Goal: Task Accomplishment & Management: Manage account settings

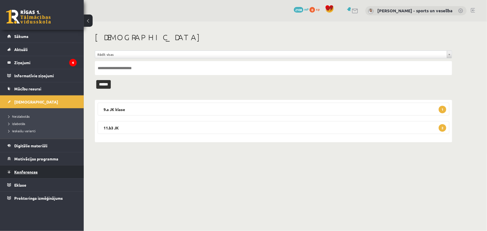
click at [37, 170] on span "Konferences" at bounding box center [25, 171] width 23 height 5
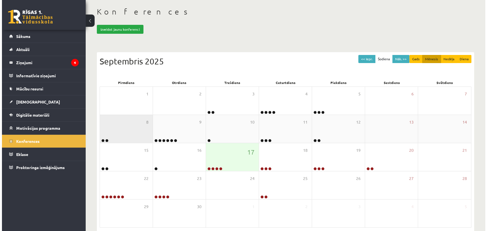
scroll to position [51, 0]
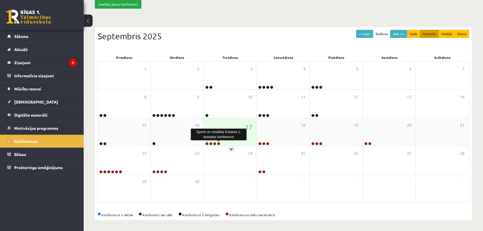
click at [219, 142] on link at bounding box center [218, 143] width 3 height 3
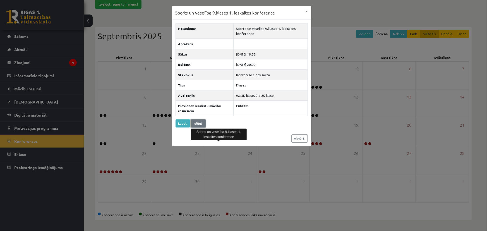
click at [193, 123] on link "Ielūgt" at bounding box center [198, 123] width 15 height 8
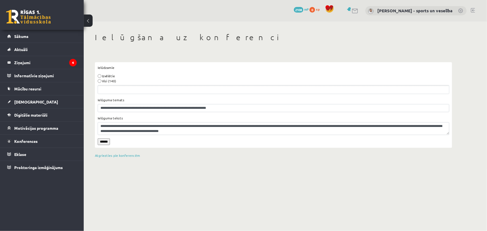
click at [100, 85] on div "**********" at bounding box center [274, 79] width 352 height 29
click at [107, 142] on input "******" at bounding box center [104, 141] width 12 height 7
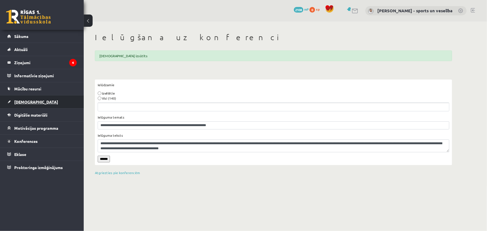
click at [27, 104] on link "[DEMOGRAPHIC_DATA]" at bounding box center [41, 101] width 69 height 13
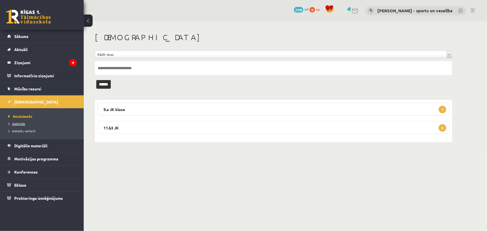
click at [30, 124] on link "Izlabotās" at bounding box center [43, 123] width 70 height 5
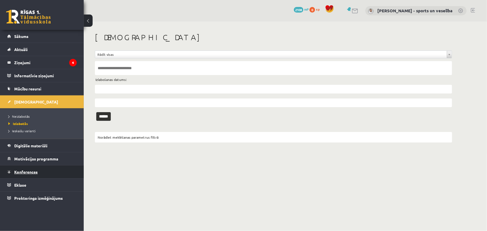
click at [32, 165] on link "Konferences" at bounding box center [41, 171] width 69 height 13
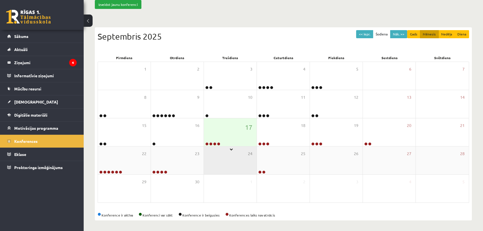
scroll to position [51, 0]
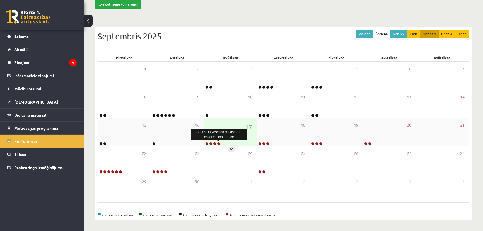
click at [220, 143] on link at bounding box center [218, 143] width 3 height 3
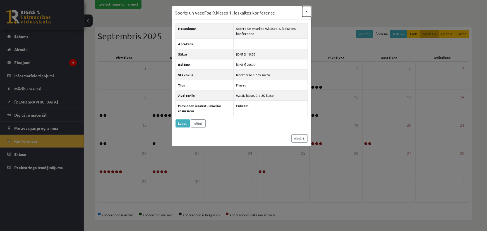
click at [307, 9] on button "×" at bounding box center [306, 11] width 9 height 11
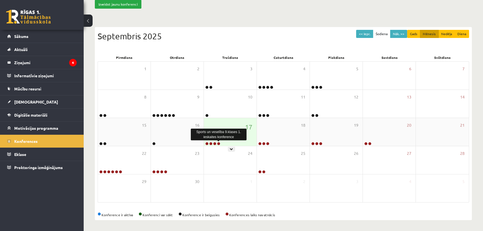
click at [219, 142] on link at bounding box center [218, 143] width 3 height 3
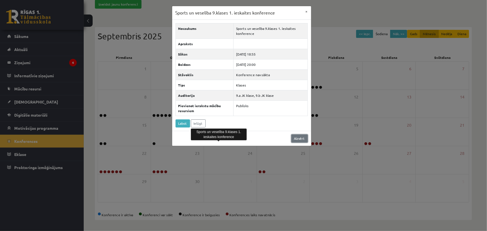
click at [299, 139] on link "Aizvērt" at bounding box center [299, 138] width 16 height 8
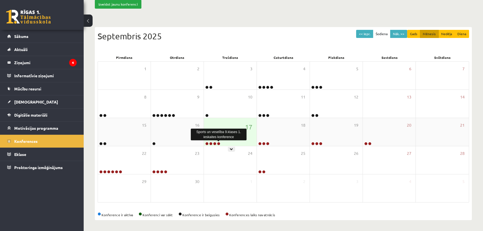
click at [219, 143] on link at bounding box center [218, 143] width 3 height 3
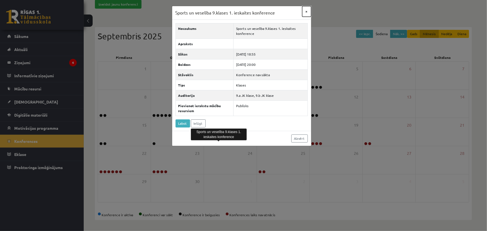
click at [307, 11] on button "×" at bounding box center [306, 11] width 9 height 11
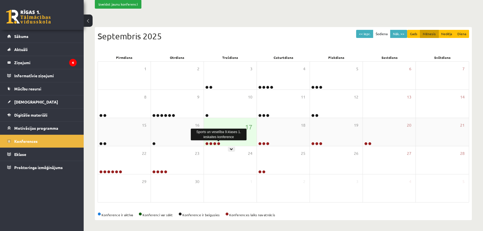
click at [218, 143] on link at bounding box center [218, 143] width 3 height 3
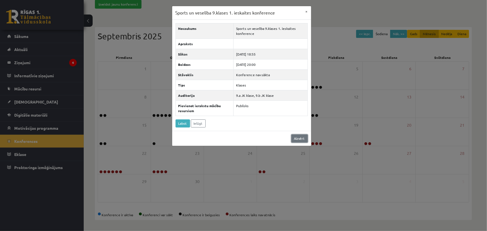
click at [294, 136] on link "Aizvērt" at bounding box center [299, 138] width 16 height 8
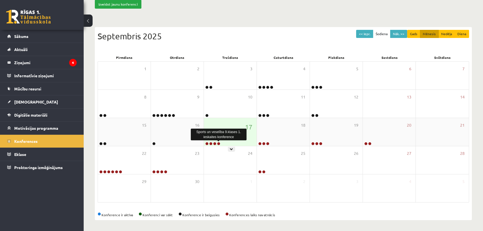
click at [219, 142] on link at bounding box center [218, 143] width 3 height 3
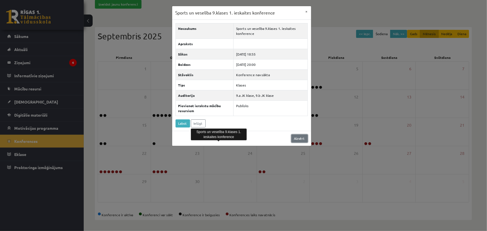
click at [300, 136] on link "Aizvērt" at bounding box center [299, 138] width 16 height 8
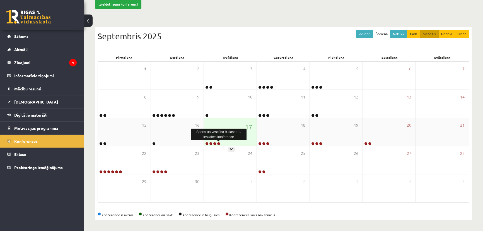
click at [218, 143] on link at bounding box center [218, 143] width 3 height 3
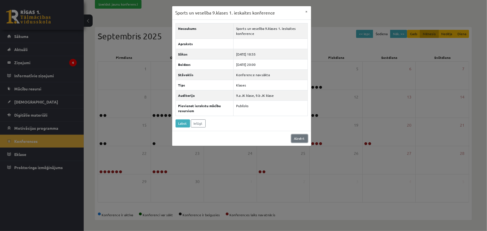
click at [302, 136] on link "Aizvērt" at bounding box center [299, 138] width 16 height 8
